Goal: Information Seeking & Learning: Check status

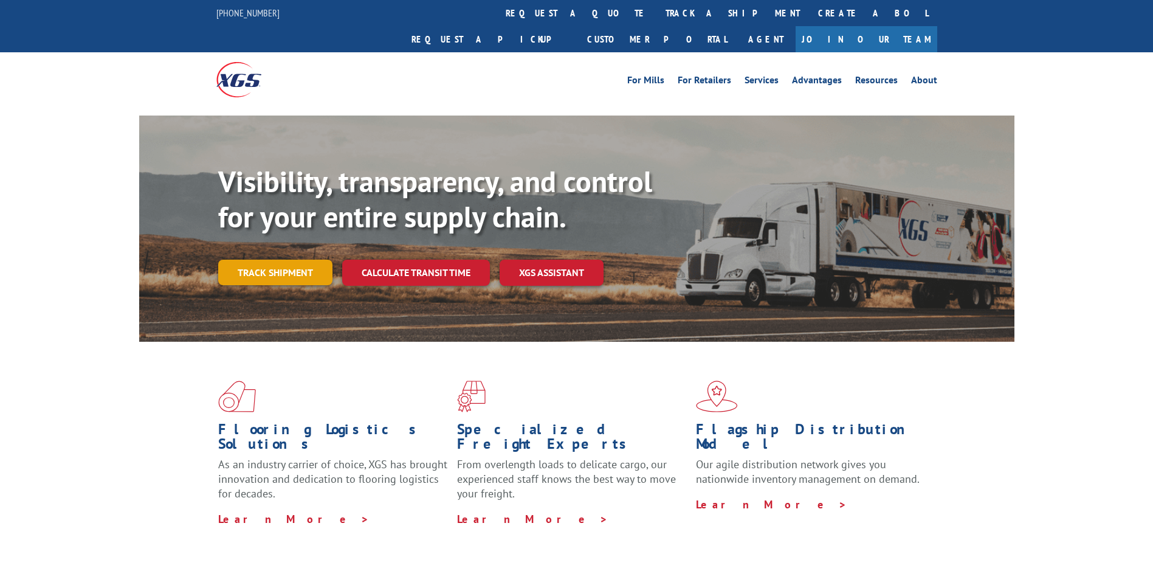
click at [315, 260] on link "Track shipment" at bounding box center [275, 273] width 114 height 26
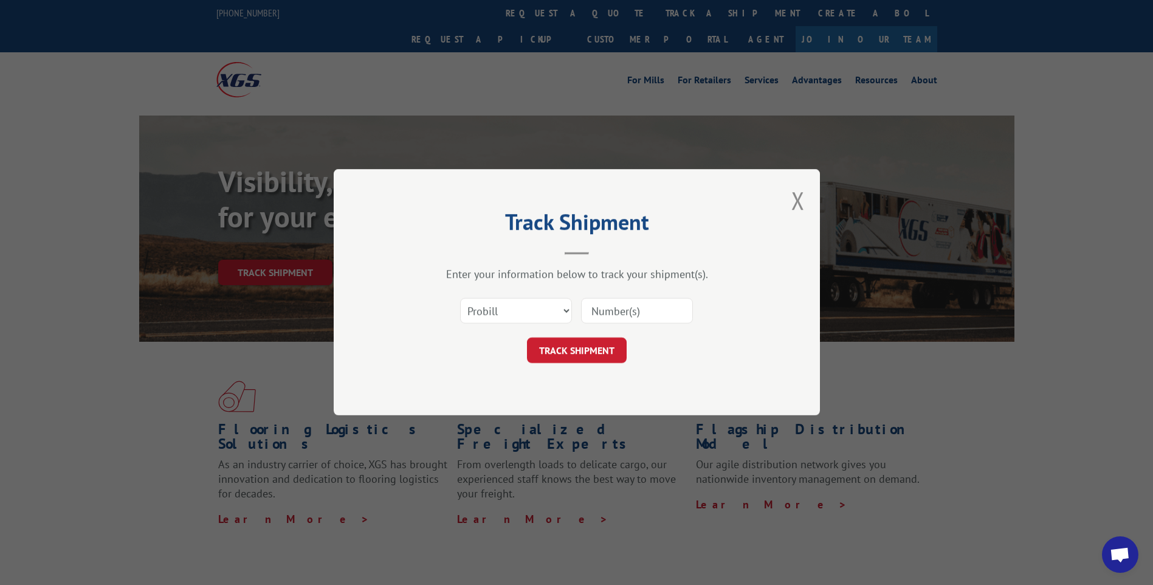
click at [621, 313] on input at bounding box center [637, 312] width 112 height 26
paste input "CP-029623.A"
type input "CP-029623.A"
click at [550, 307] on select "Select category... Probill BOL PO" at bounding box center [516, 312] width 112 height 26
select select "bol"
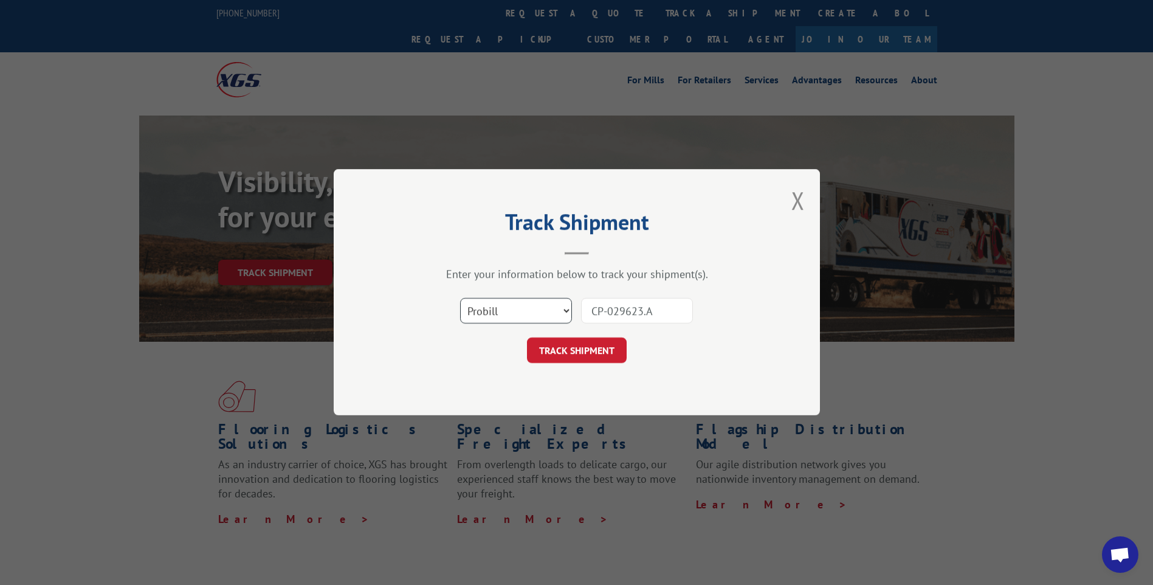
click at [460, 299] on select "Select category... Probill BOL PO" at bounding box center [516, 312] width 112 height 26
click at [583, 351] on button "TRACK SHIPMENT" at bounding box center [577, 351] width 100 height 26
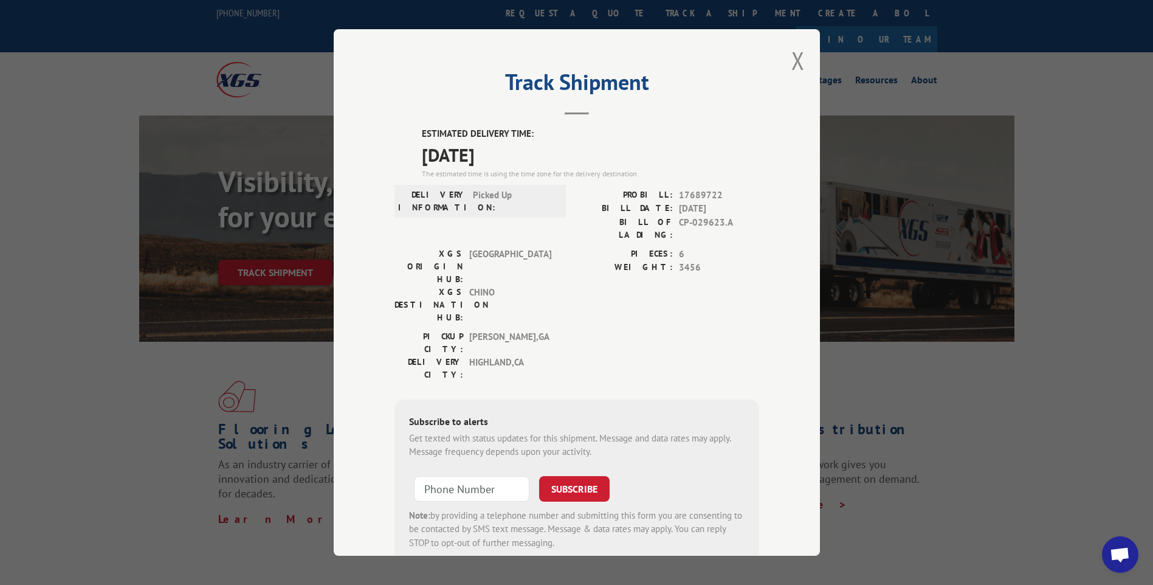
click at [795, 64] on button "Close modal" at bounding box center [798, 60] width 13 height 32
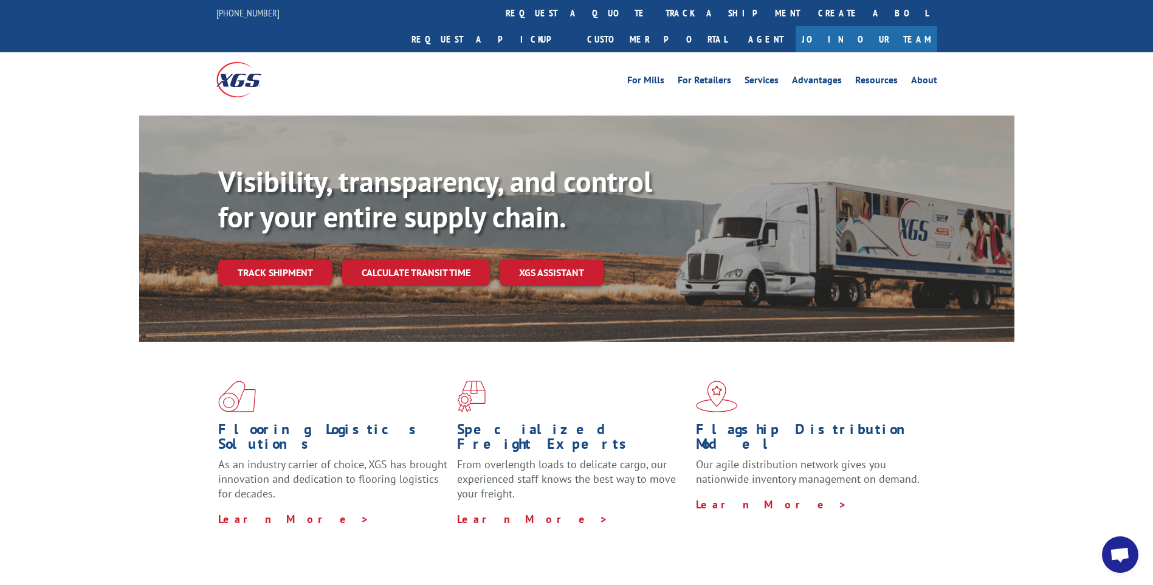
click at [32, 394] on div "Flooring Logistics Solutions As an industry carrier of choice, XGS has brought …" at bounding box center [576, 464] width 1153 height 244
